Goal: Task Accomplishment & Management: Manage account settings

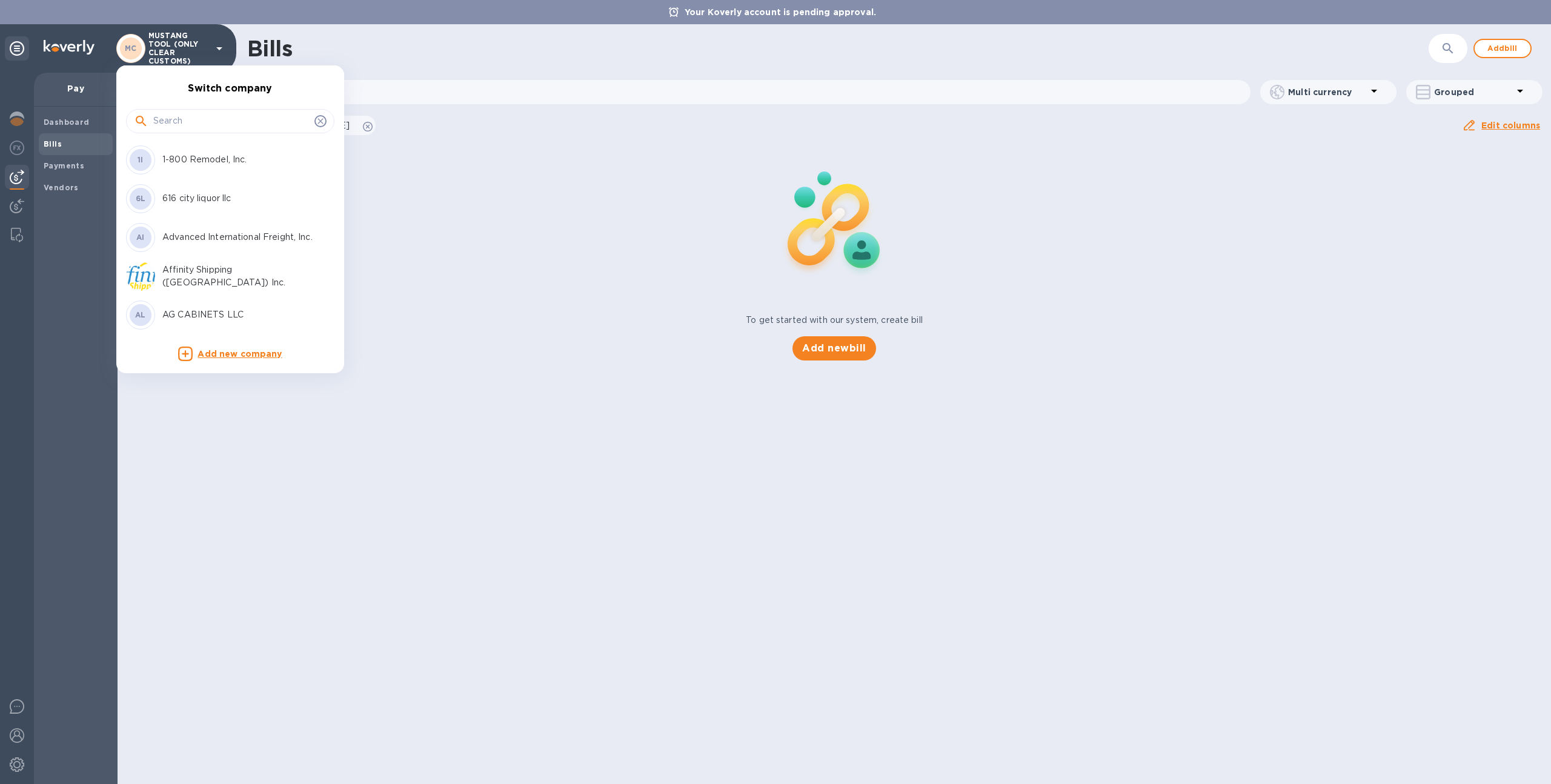
click at [191, 119] on input "text" at bounding box center [232, 121] width 157 height 18
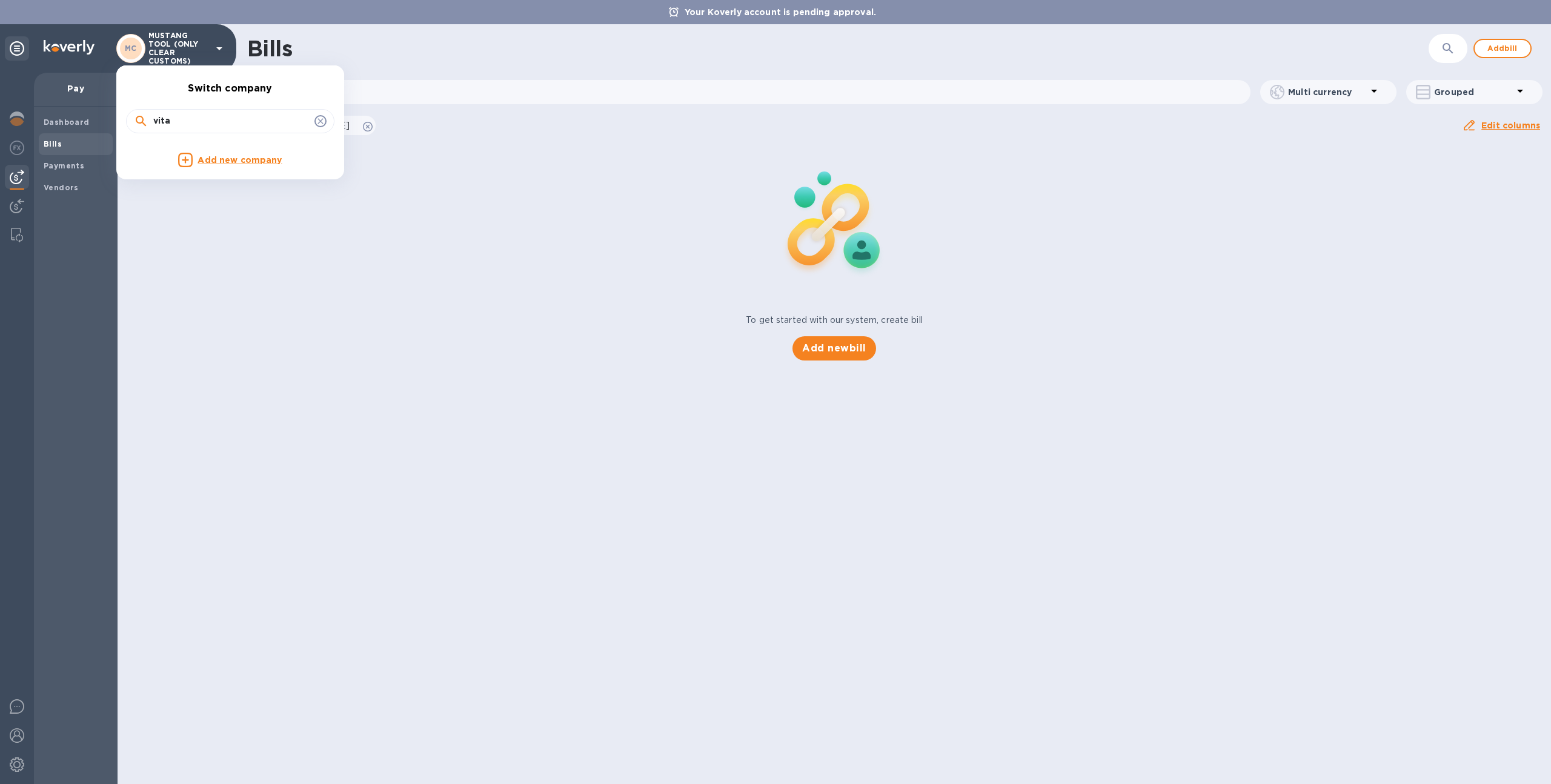
type input "vita"
click at [321, 116] on icon at bounding box center [320, 121] width 10 height 10
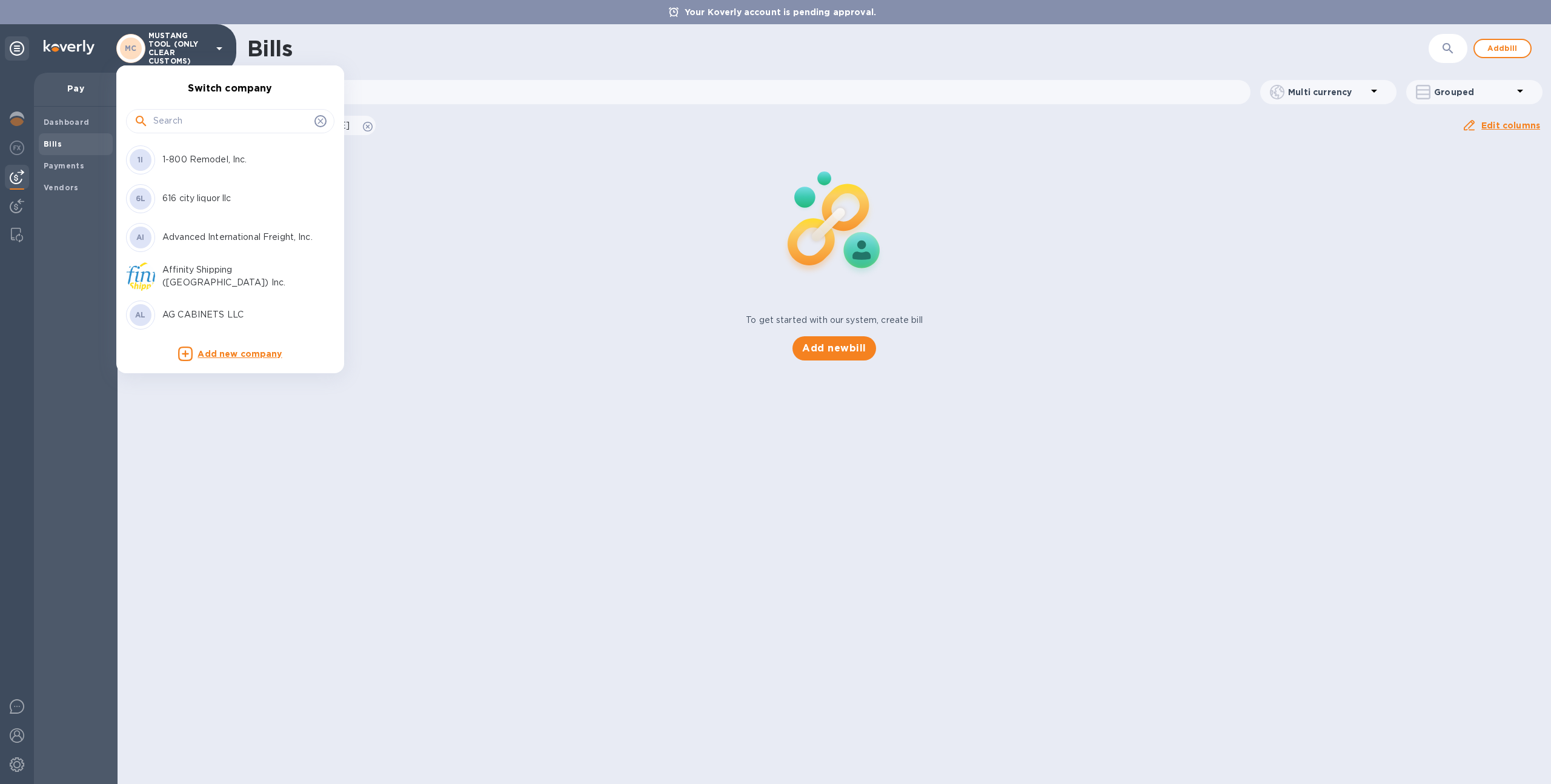
click at [277, 126] on input "text" at bounding box center [232, 121] width 157 height 18
click at [432, 247] on div at bounding box center [776, 392] width 1551 height 784
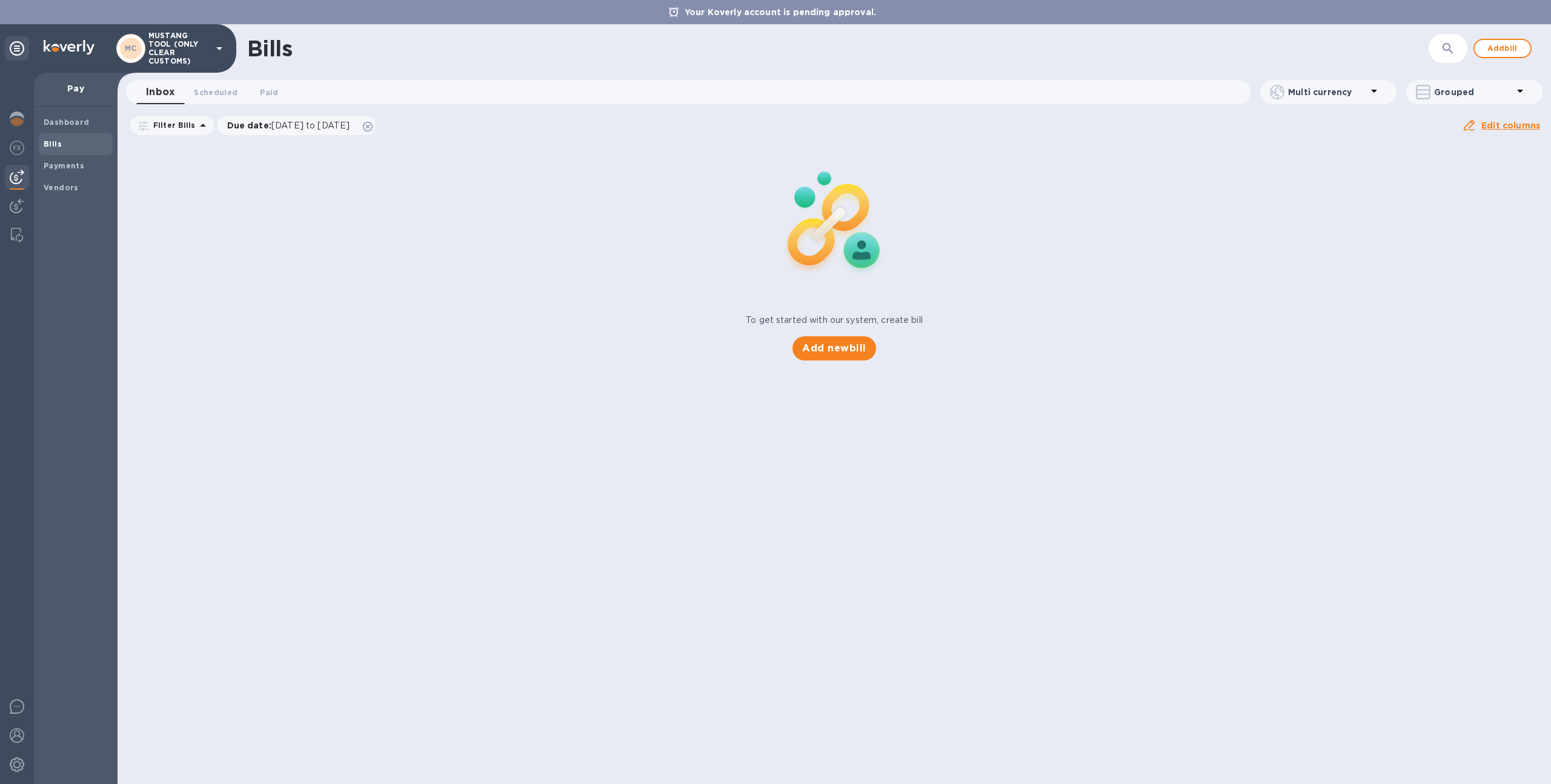
click at [173, 44] on p "MUSTANG TOOL (ONLY CLEAR CUSTOMS)" at bounding box center [178, 48] width 60 height 34
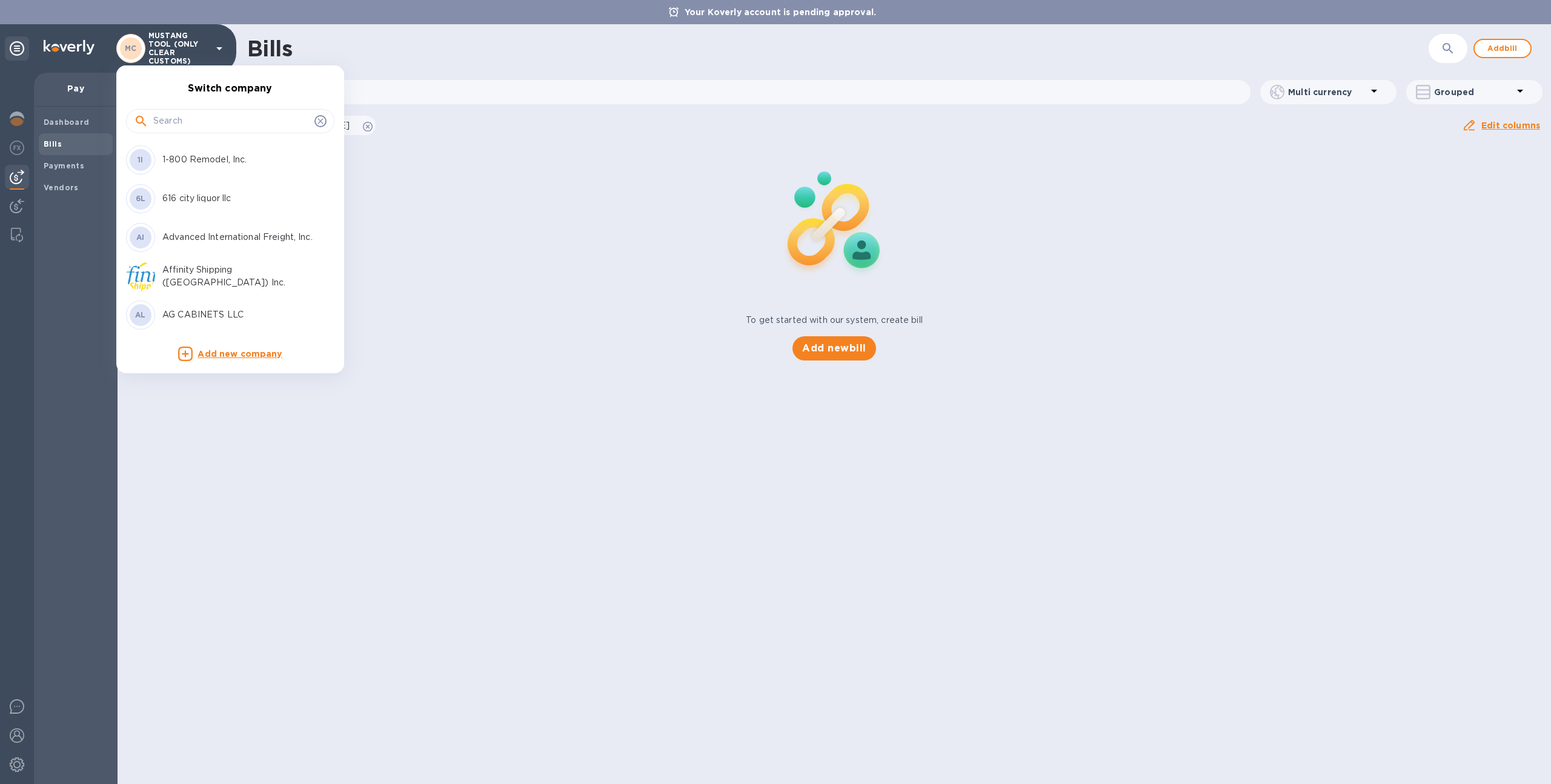
click at [190, 116] on input "text" at bounding box center [232, 121] width 157 height 18
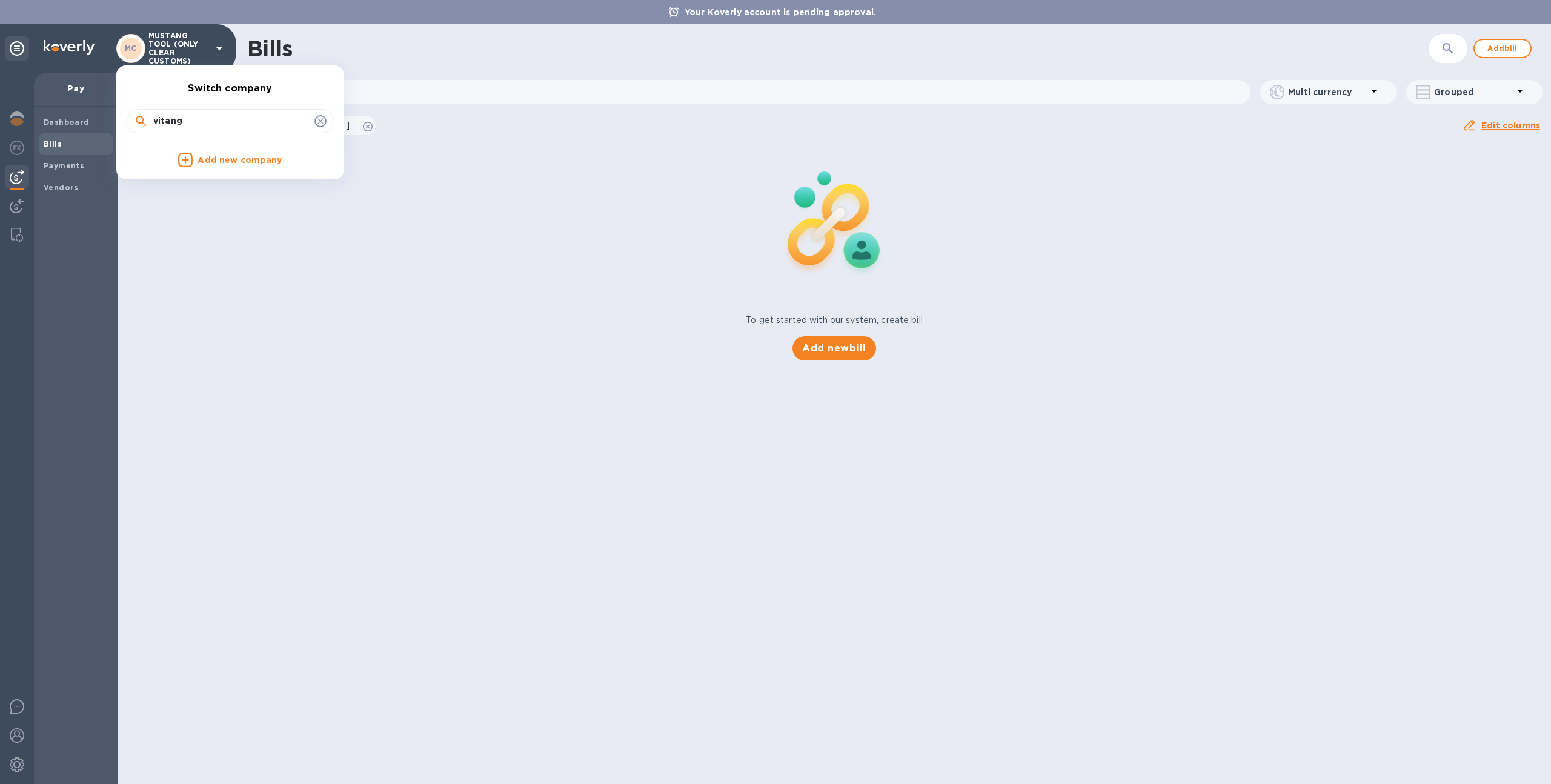
type input "vitang"
click at [324, 119] on icon at bounding box center [320, 121] width 10 height 10
